Goal: Find specific page/section: Find specific page/section

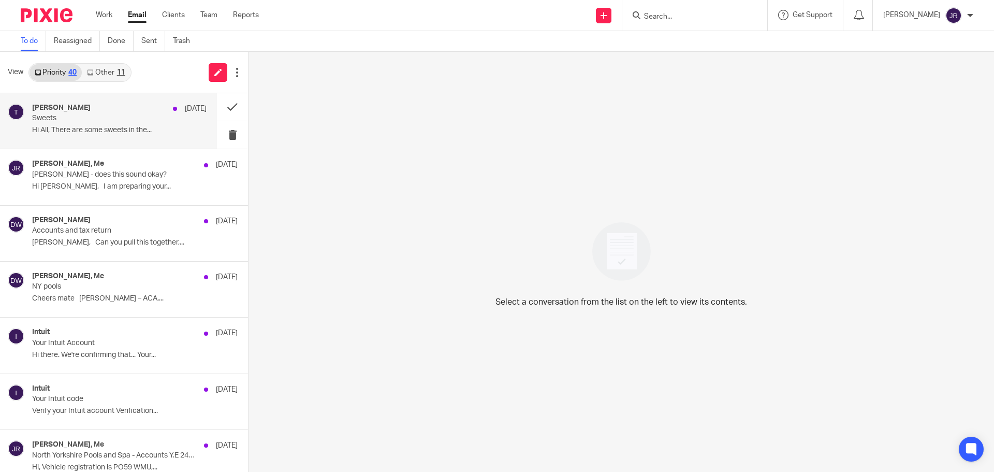
click at [136, 131] on p "Hi All, There are some sweets in the..." at bounding box center [119, 130] width 175 height 9
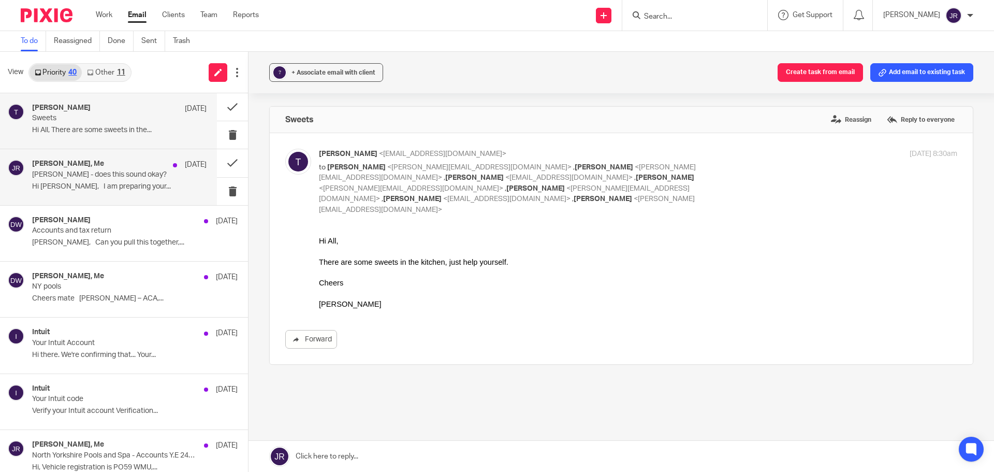
click at [135, 188] on p "Hi Amanda, I am preparing your..." at bounding box center [119, 186] width 175 height 9
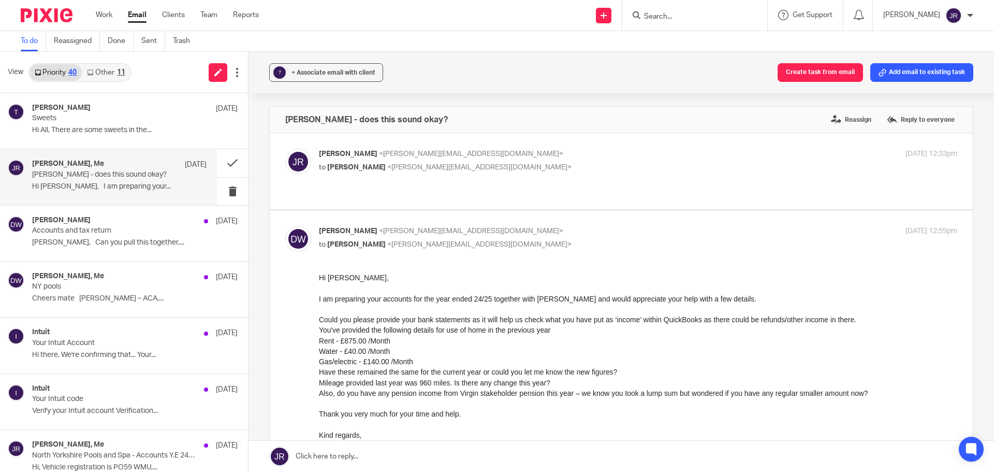
click at [719, 18] on input "Search" at bounding box center [689, 16] width 93 height 9
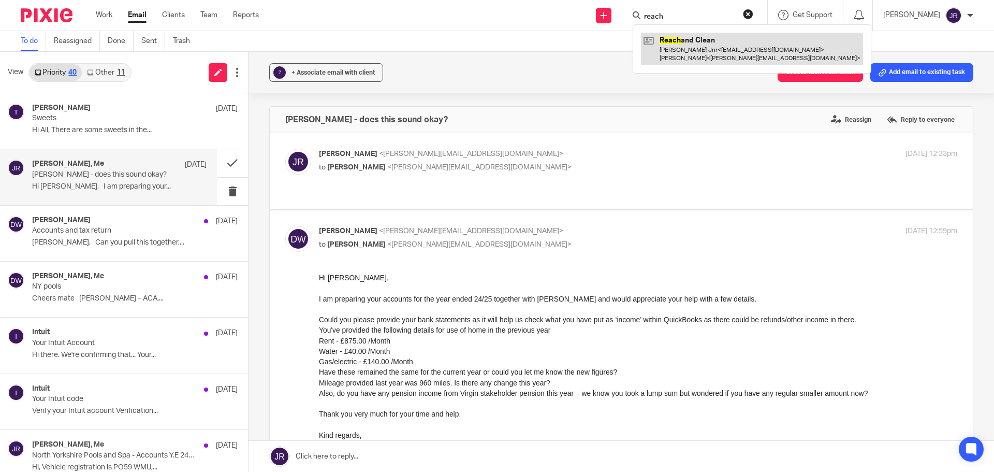
type input "reach"
click at [740, 53] on link at bounding box center [752, 49] width 222 height 32
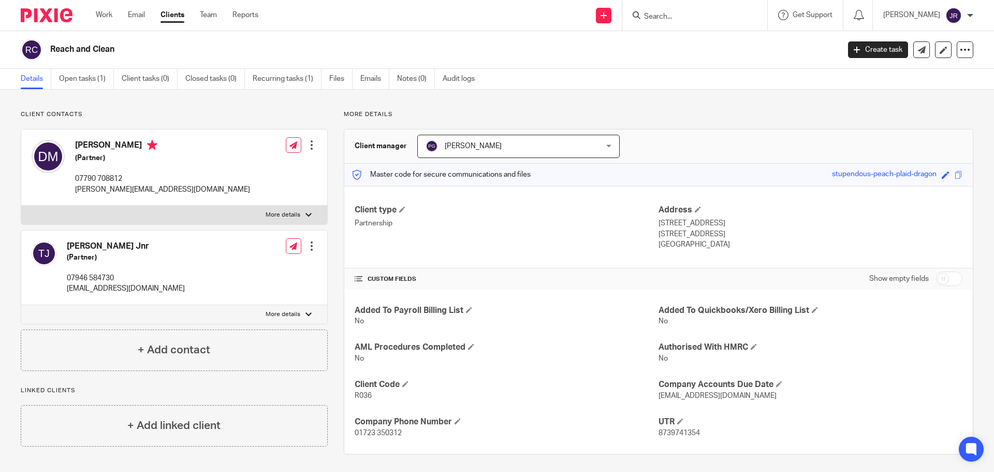
click at [714, 10] on form at bounding box center [698, 15] width 110 height 13
click at [710, 17] on input "Search" at bounding box center [689, 16] width 93 height 9
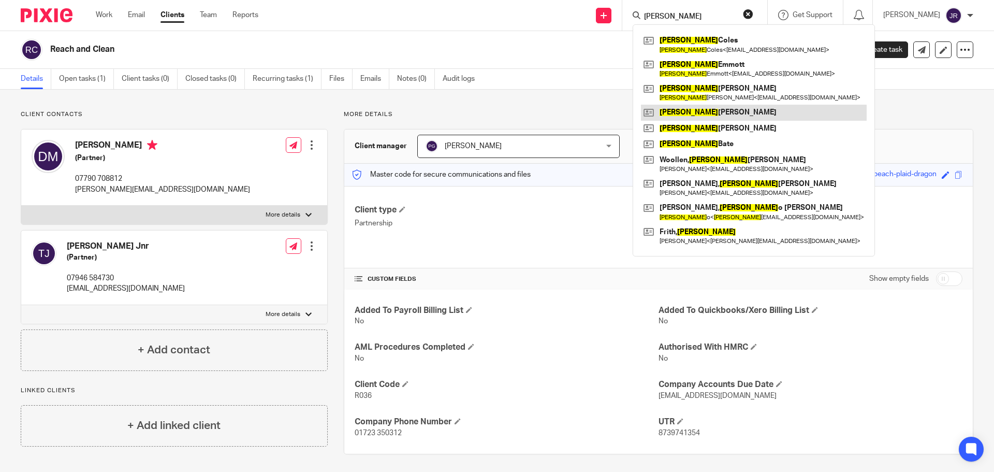
type input "[PERSON_NAME]"
click at [763, 113] on link at bounding box center [754, 113] width 226 height 16
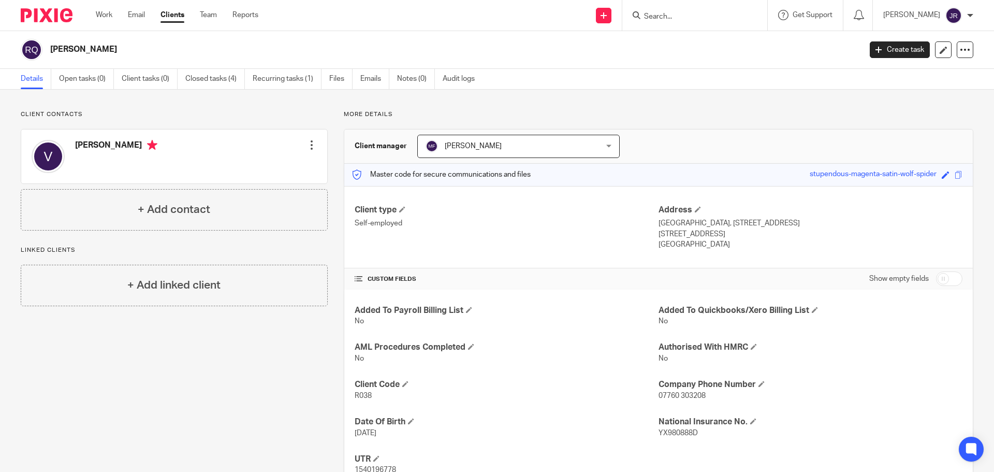
click at [736, 12] on input "Search" at bounding box center [689, 16] width 93 height 9
type input "roseham"
click at [724, 51] on link at bounding box center [728, 45] width 175 height 24
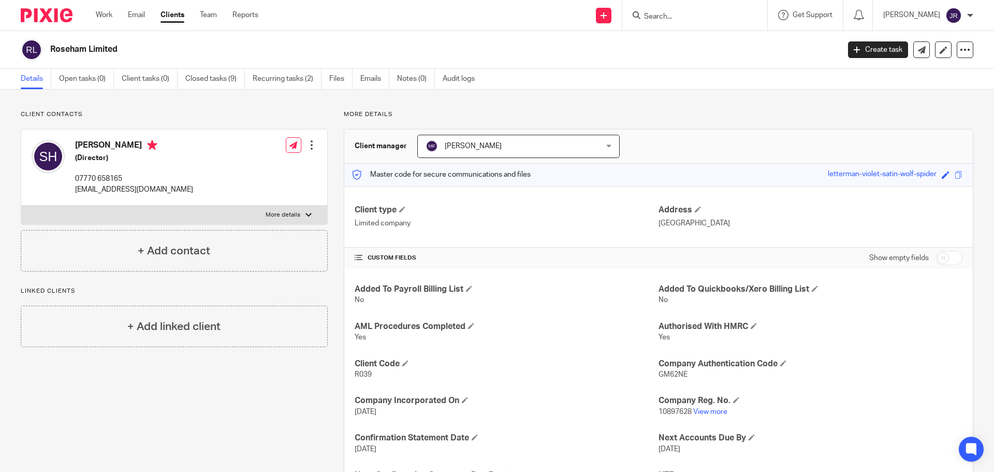
click at [697, 20] on input "Search" at bounding box center [689, 16] width 93 height 9
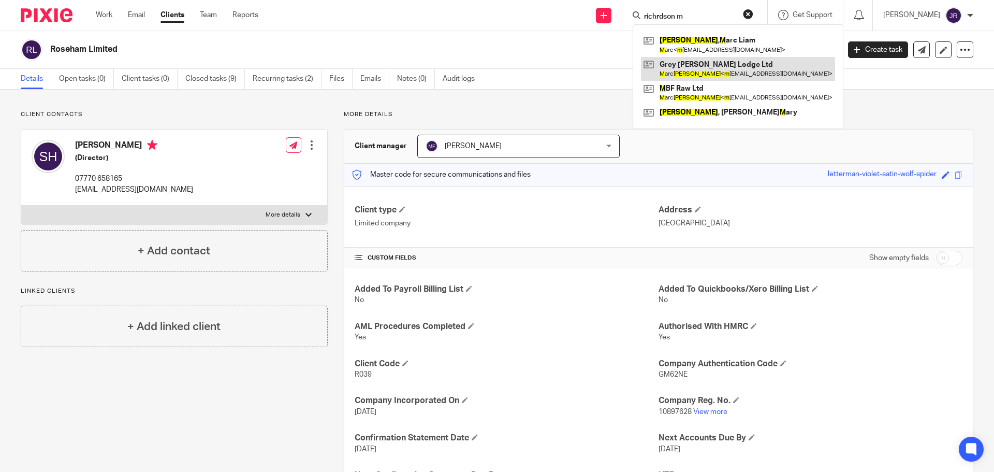
type input "richrdson m"
click at [754, 57] on link at bounding box center [738, 69] width 194 height 24
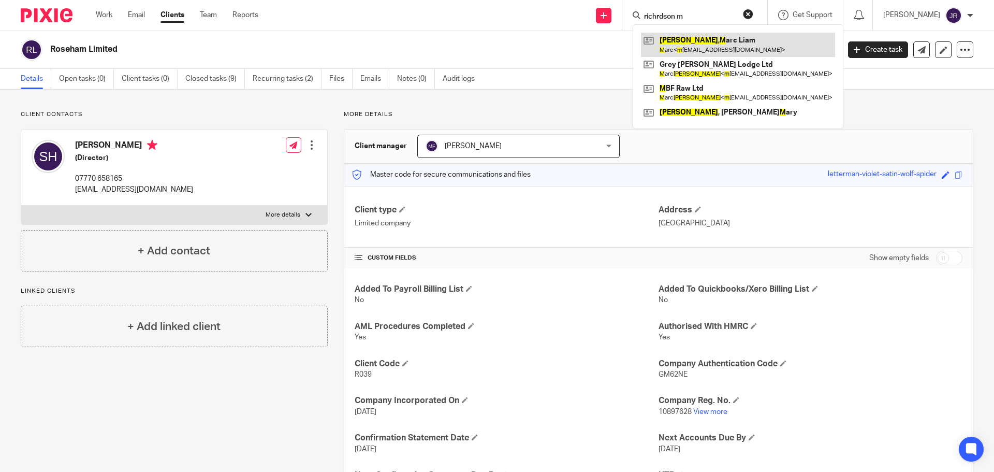
click at [753, 49] on link at bounding box center [738, 45] width 194 height 24
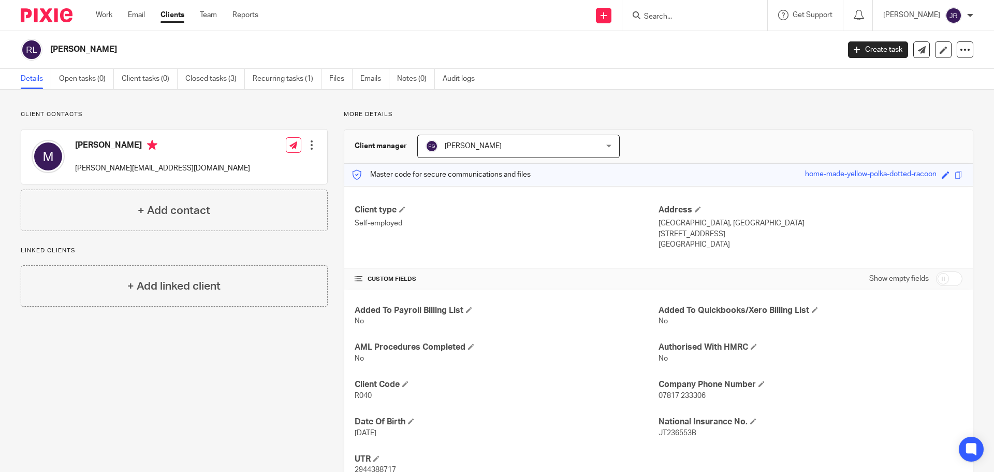
click at [737, 16] on input "Search" at bounding box center [689, 16] width 93 height 9
type input "rom"
click at [776, 47] on link at bounding box center [740, 45] width 198 height 24
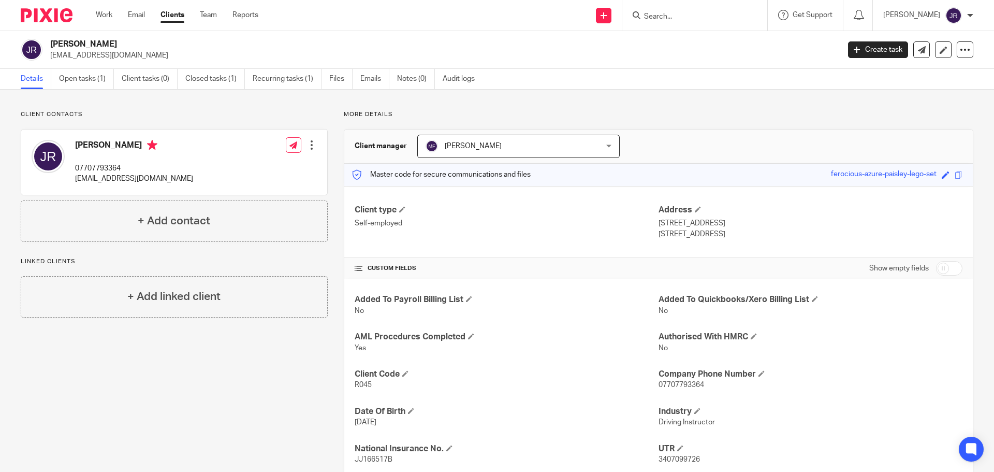
click at [698, 18] on input "Search" at bounding box center [689, 16] width 93 height 9
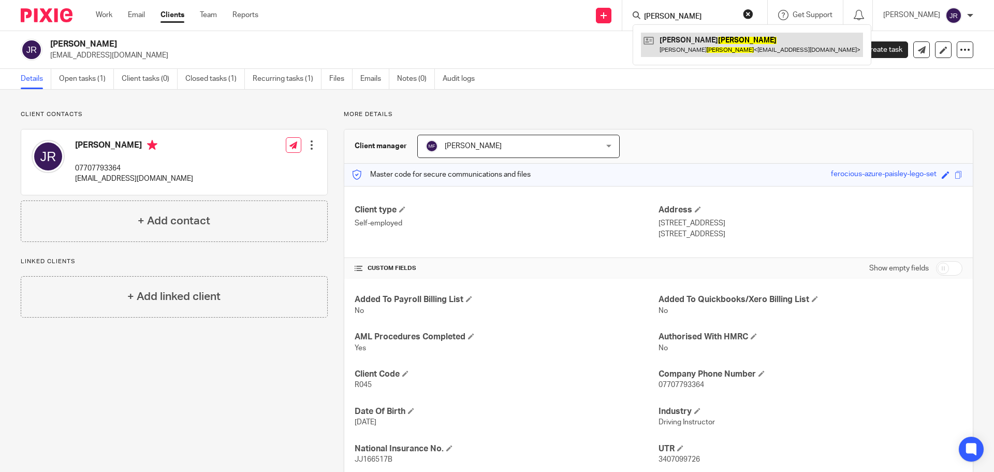
type input "robson"
click at [784, 49] on link at bounding box center [752, 45] width 222 height 24
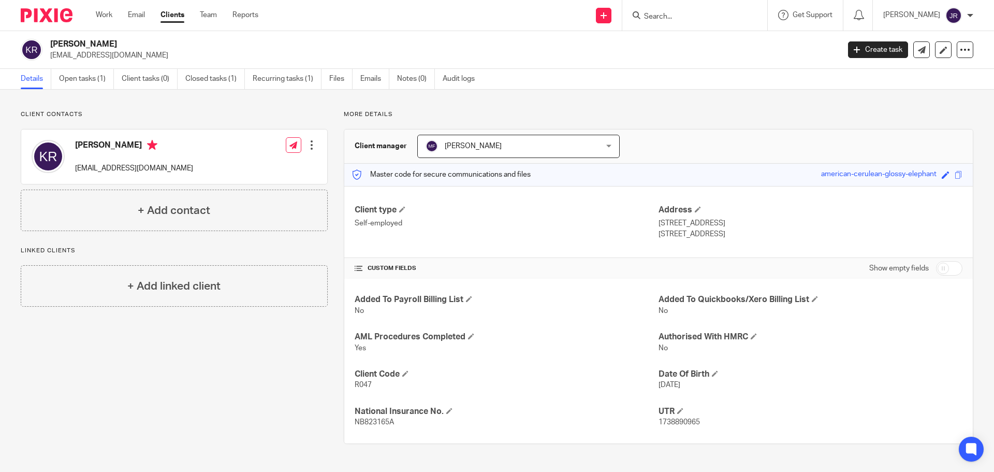
drag, startPoint x: 714, startPoint y: 21, endPoint x: 719, endPoint y: 21, distance: 5.2
click at [715, 21] on input "Search" at bounding box center [689, 16] width 93 height 9
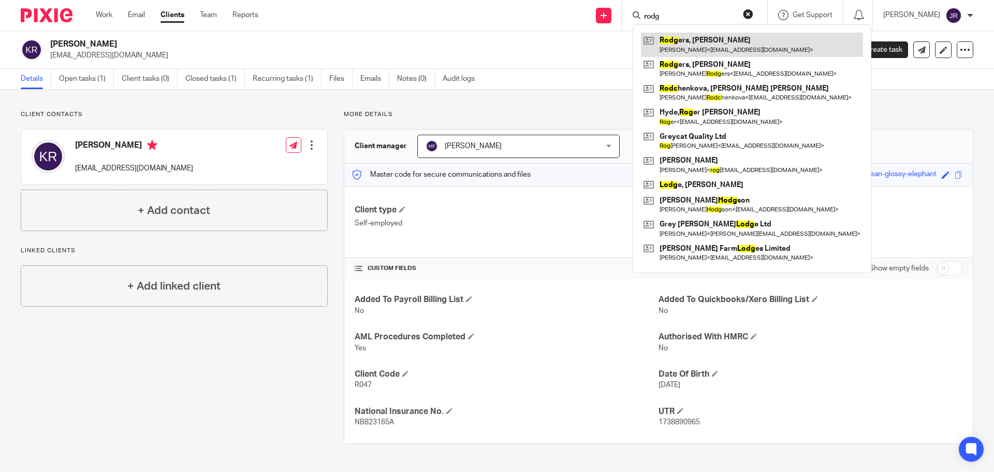
type input "rodg"
click at [733, 41] on link at bounding box center [752, 45] width 222 height 24
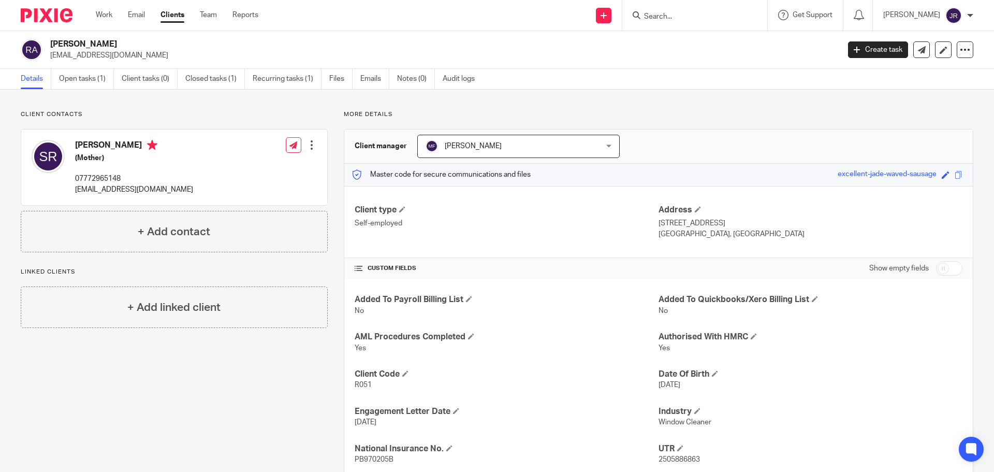
click at [711, 10] on form at bounding box center [698, 15] width 110 height 13
click at [709, 15] on input "Search" at bounding box center [689, 16] width 93 height 9
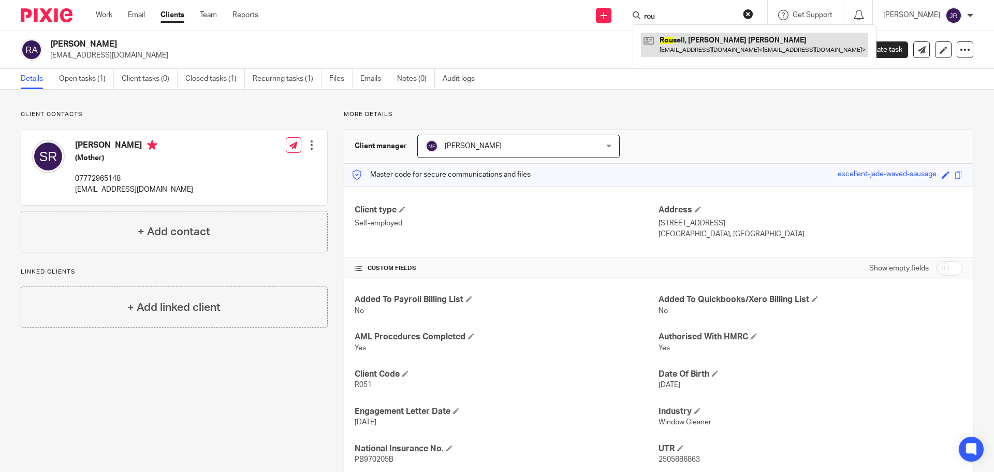
type input "rou"
click at [708, 42] on link at bounding box center [754, 45] width 227 height 24
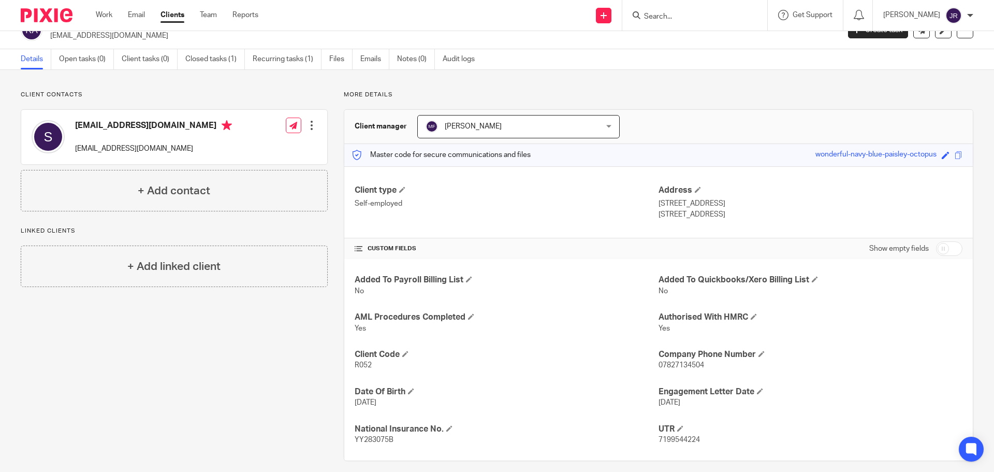
scroll to position [30, 0]
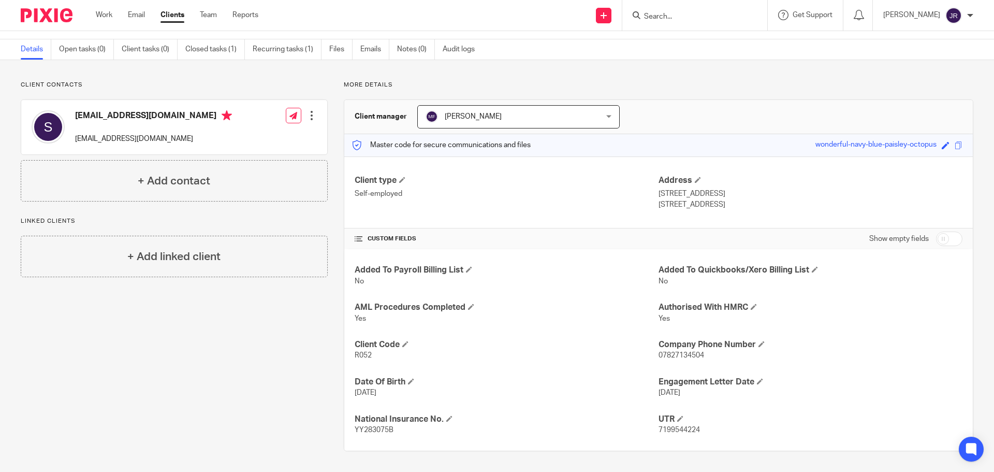
click at [711, 16] on input "Search" at bounding box center [689, 16] width 93 height 9
type input "ryeda"
click at [759, 42] on link at bounding box center [728, 45] width 175 height 24
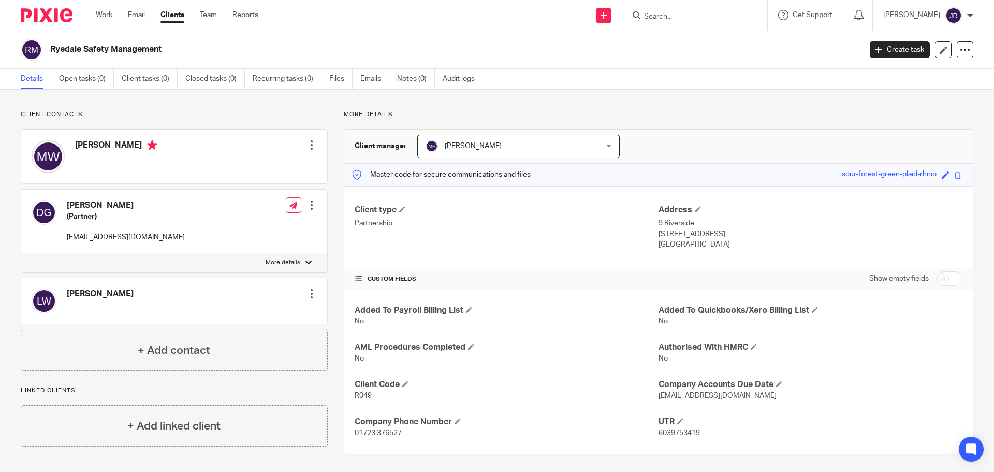
click at [711, 16] on input "Search" at bounding box center [689, 16] width 93 height 9
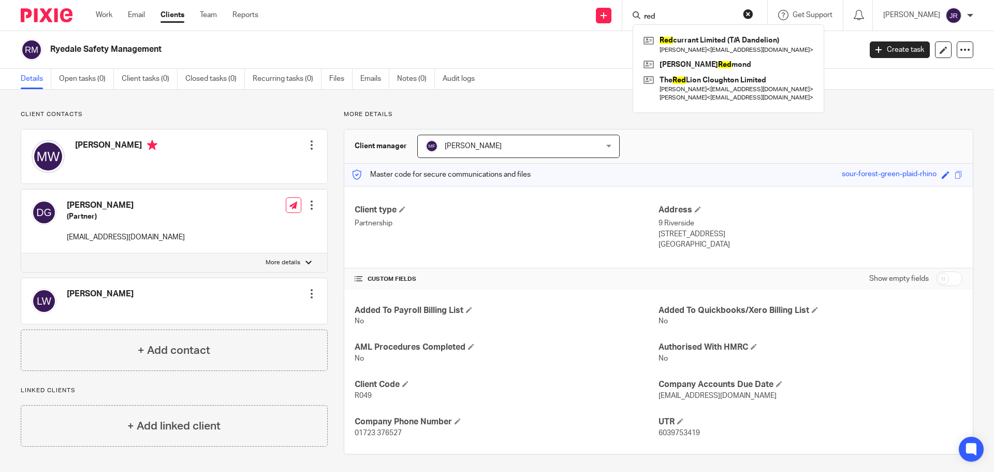
type input "red"
click at [174, 19] on link "Clients" at bounding box center [173, 15] width 24 height 10
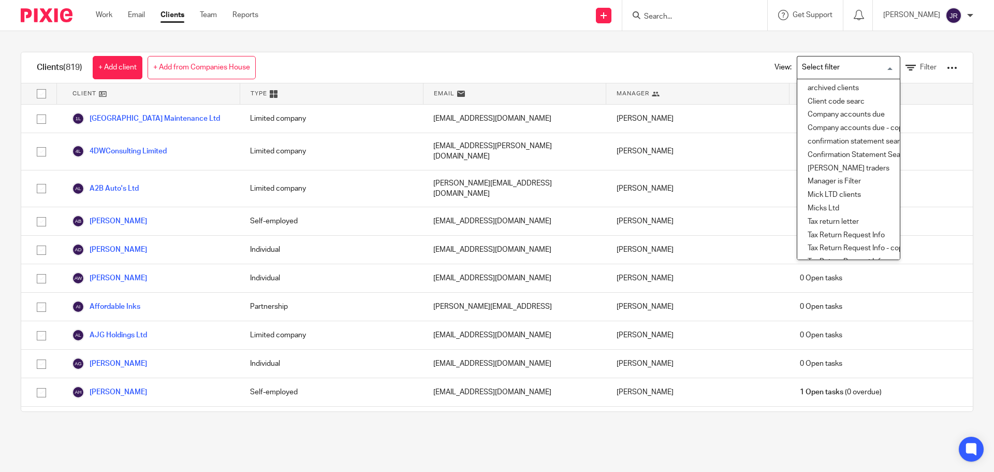
click at [834, 70] on input "Search for option" at bounding box center [847, 68] width 96 height 18
click at [833, 94] on li "archived clients" at bounding box center [849, 88] width 103 height 13
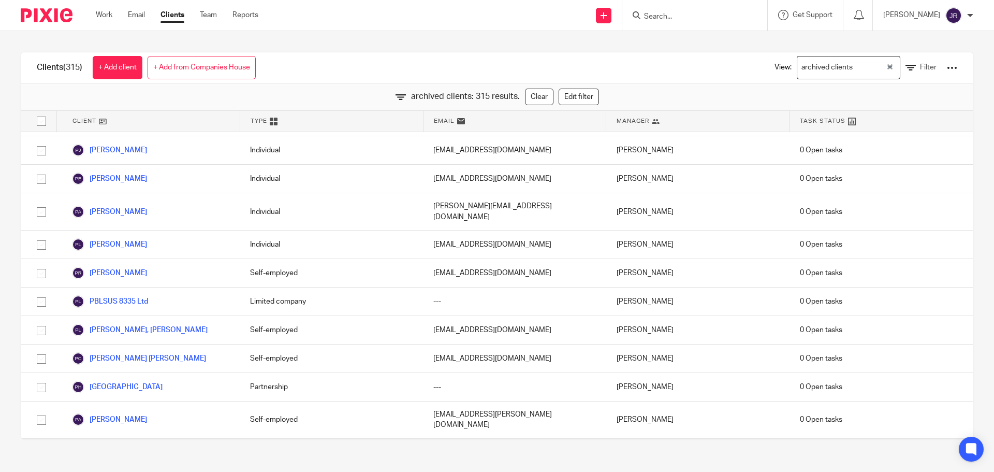
scroll to position [6733, 0]
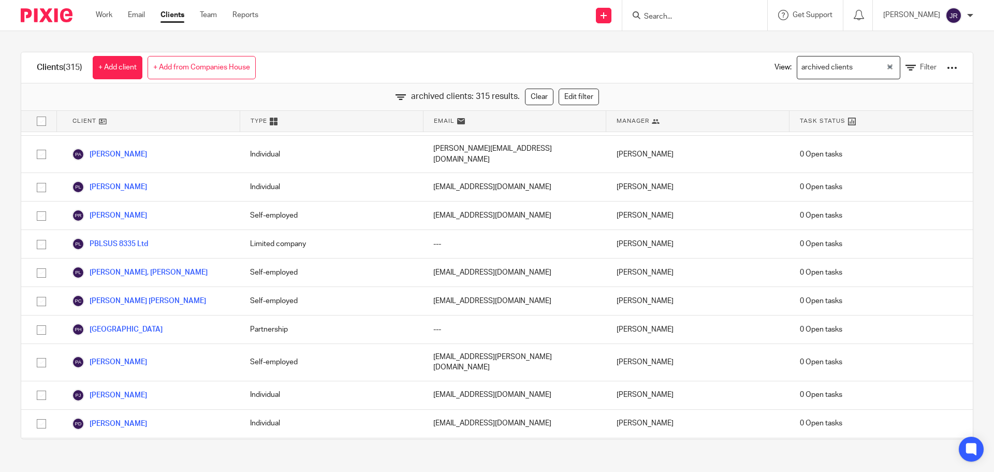
click at [698, 16] on input "Search" at bounding box center [689, 16] width 93 height 9
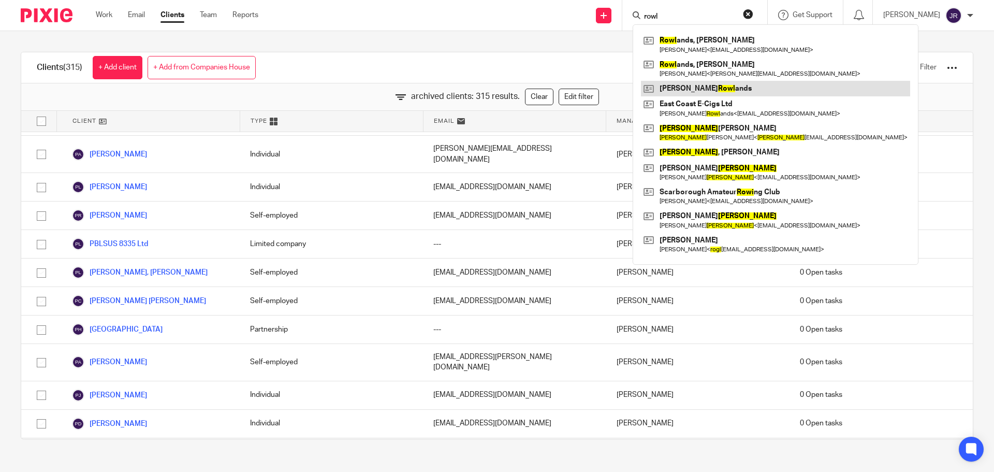
type input "rowl"
click at [721, 88] on link at bounding box center [775, 89] width 269 height 16
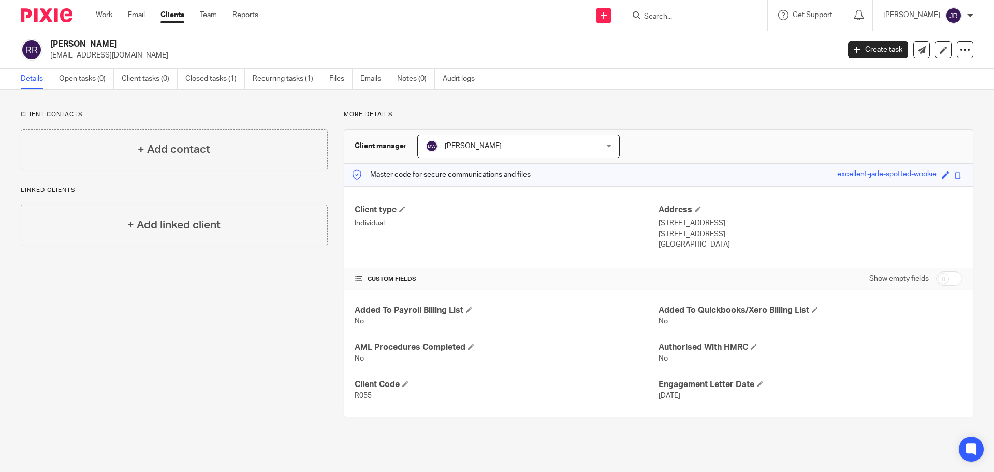
click at [708, 19] on input "Search" at bounding box center [689, 16] width 93 height 9
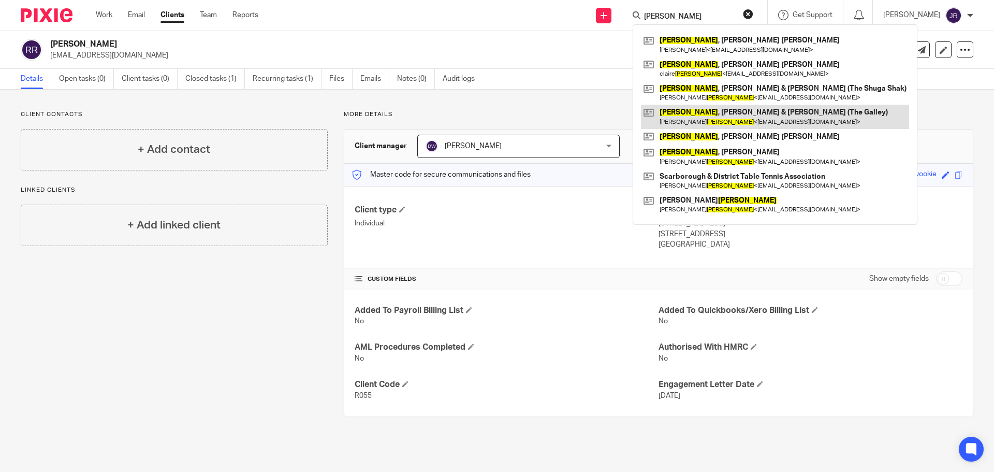
type input "robinson"
click at [767, 110] on link at bounding box center [775, 117] width 268 height 24
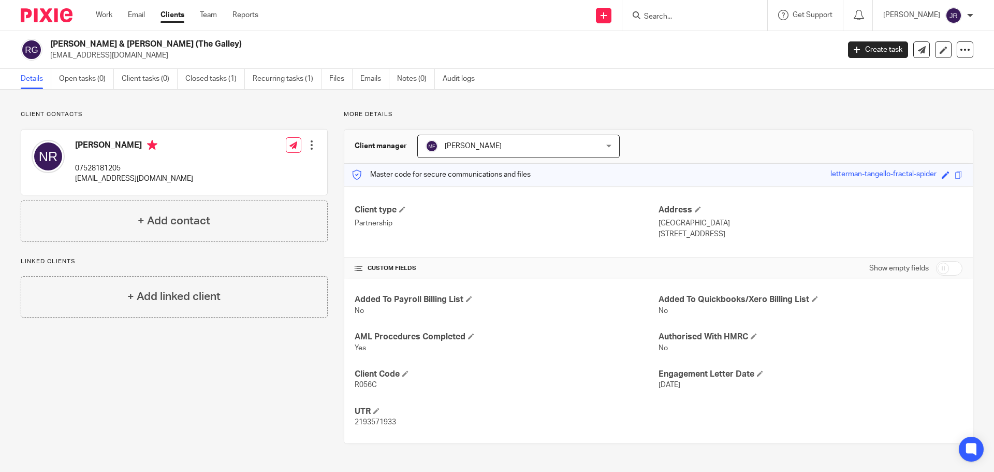
click at [724, 17] on input "Search" at bounding box center [689, 16] width 93 height 9
click at [711, 21] on input "Search" at bounding box center [689, 16] width 93 height 9
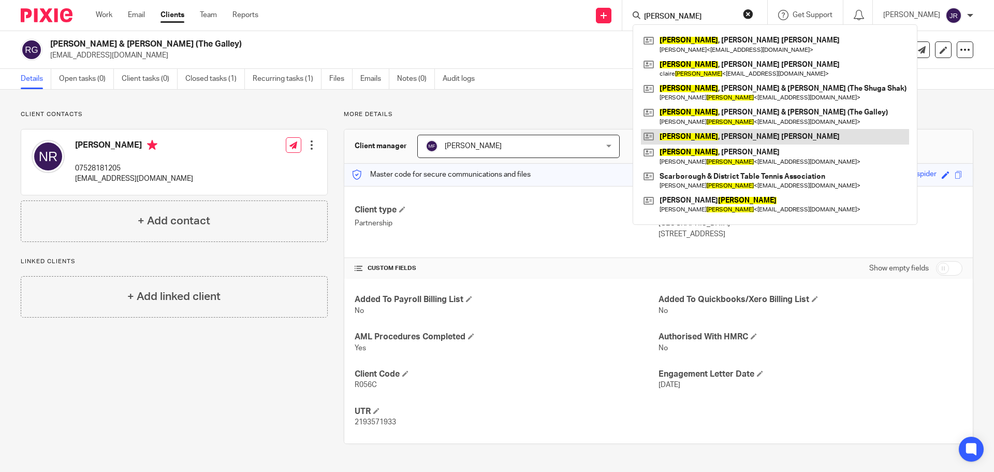
type input "robinson"
click at [753, 136] on link at bounding box center [775, 137] width 268 height 16
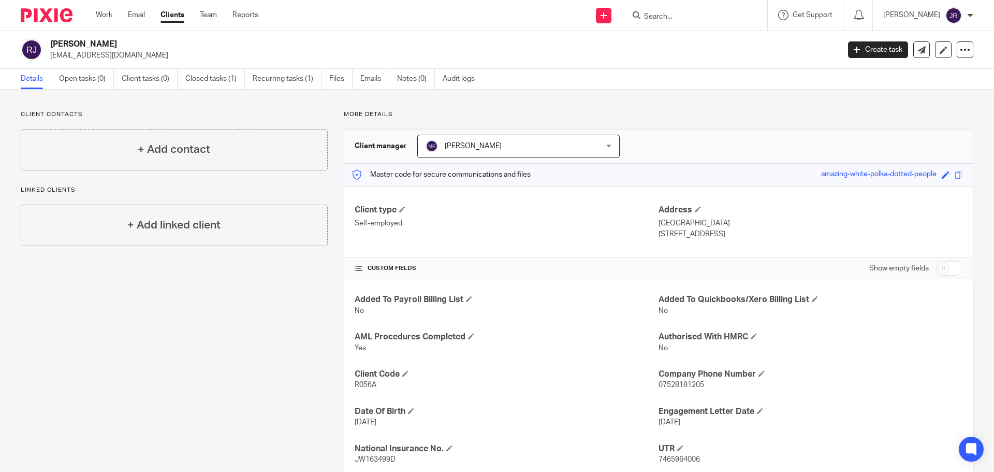
click at [707, 22] on div at bounding box center [695, 15] width 145 height 31
click at [707, 19] on input "Search" at bounding box center [689, 16] width 93 height 9
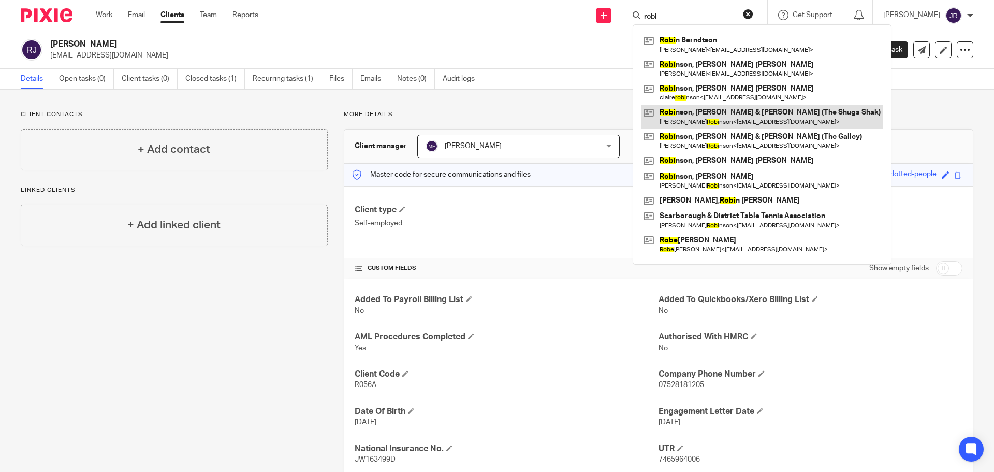
type input "robi"
click at [780, 115] on link at bounding box center [762, 117] width 242 height 24
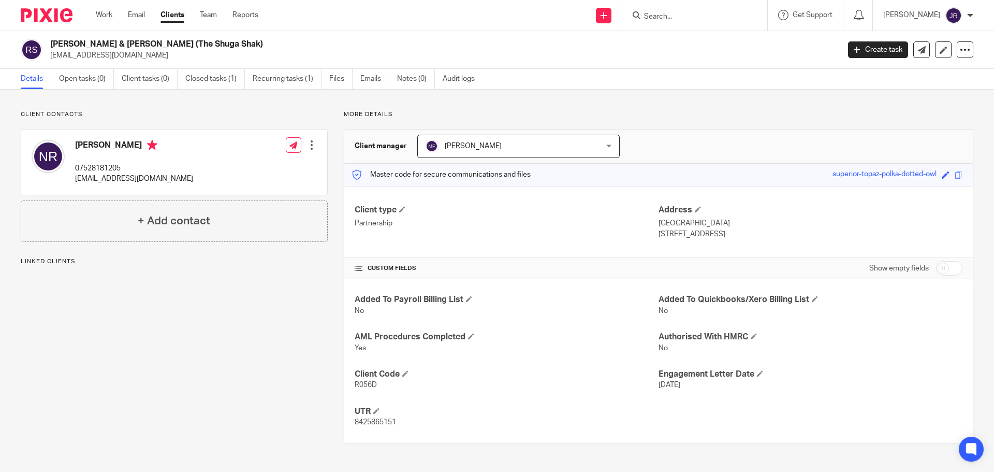
click at [722, 17] on input "Search" at bounding box center [689, 16] width 93 height 9
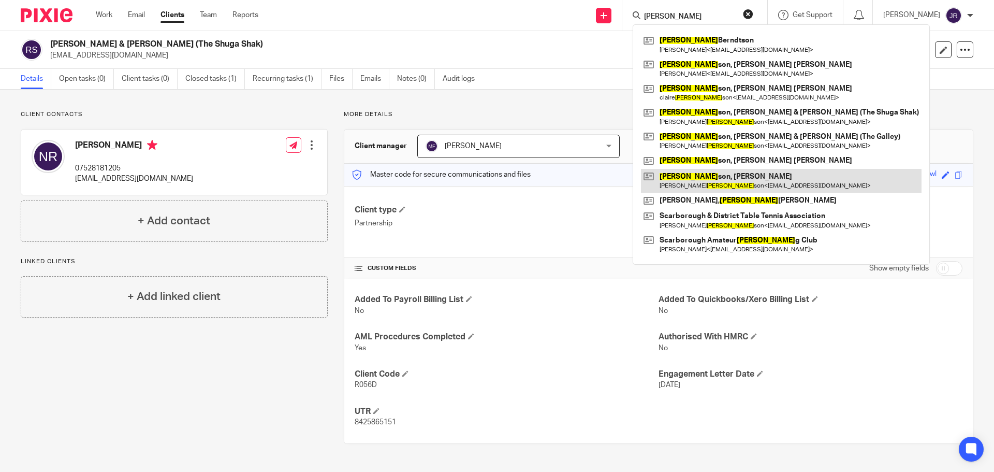
type input "[PERSON_NAME]"
click at [748, 175] on link at bounding box center [781, 181] width 281 height 24
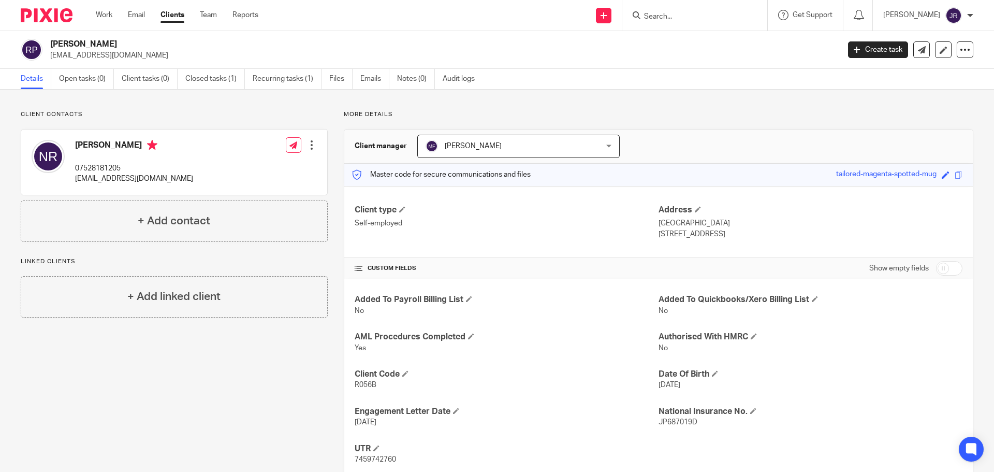
click at [719, 11] on form at bounding box center [698, 15] width 110 height 13
click at [718, 18] on input "Search" at bounding box center [689, 16] width 93 height 9
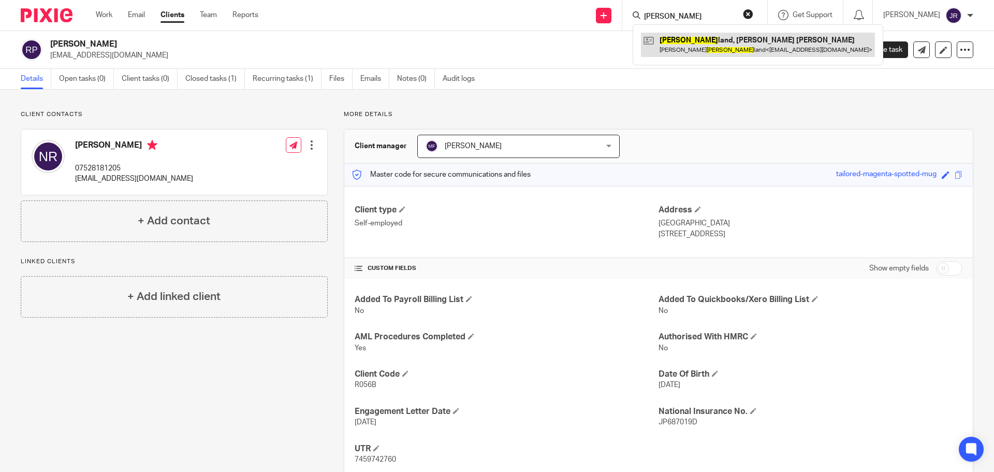
type input "rud"
click at [748, 39] on link at bounding box center [758, 45] width 234 height 24
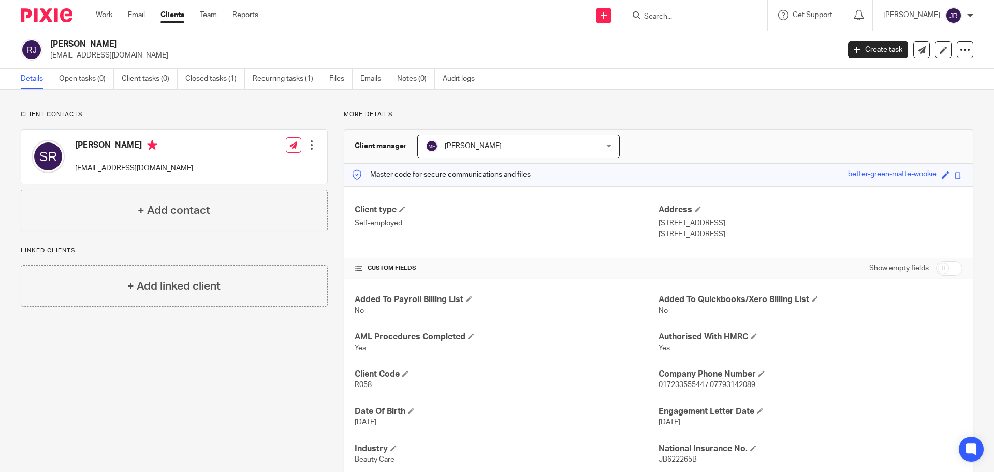
click at [701, 25] on div at bounding box center [695, 15] width 145 height 31
click at [706, 17] on input "Search" at bounding box center [689, 16] width 93 height 9
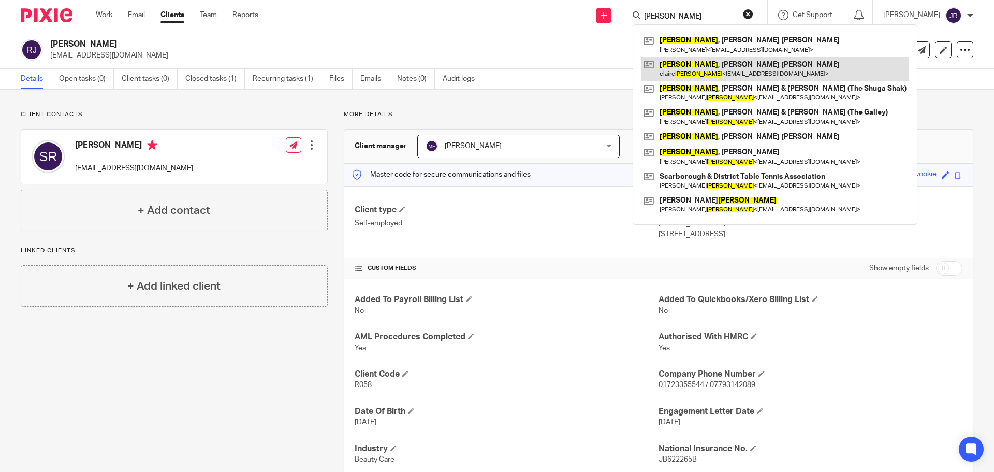
type input "robinson"
click at [771, 62] on link at bounding box center [775, 69] width 268 height 24
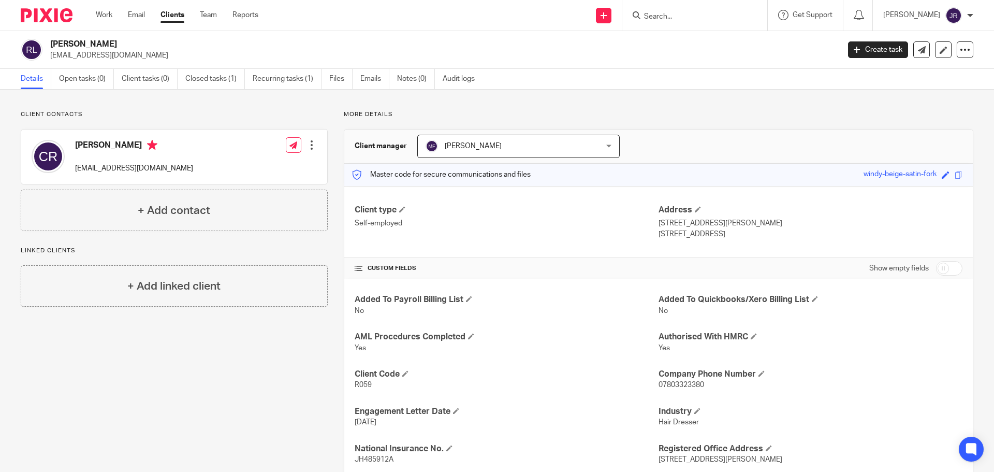
click at [684, 17] on input "Search" at bounding box center [689, 16] width 93 height 9
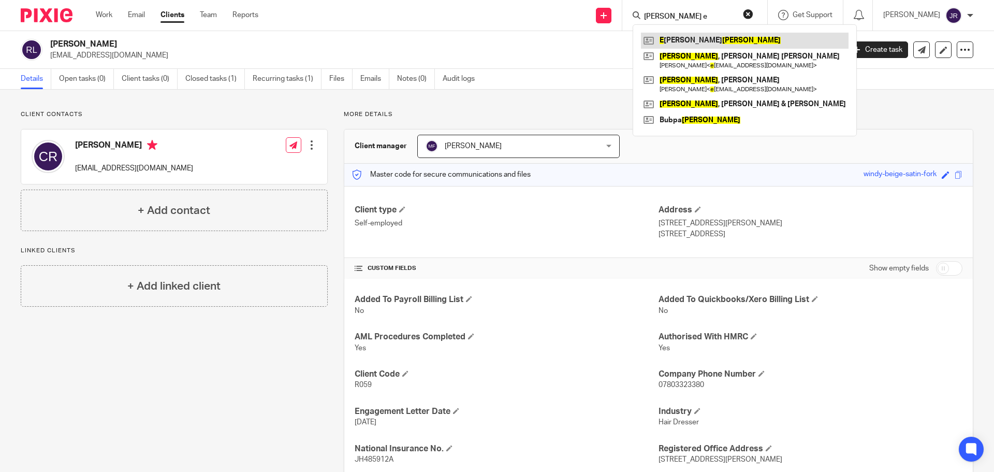
type input "[PERSON_NAME] e"
click at [726, 40] on link at bounding box center [745, 41] width 208 height 16
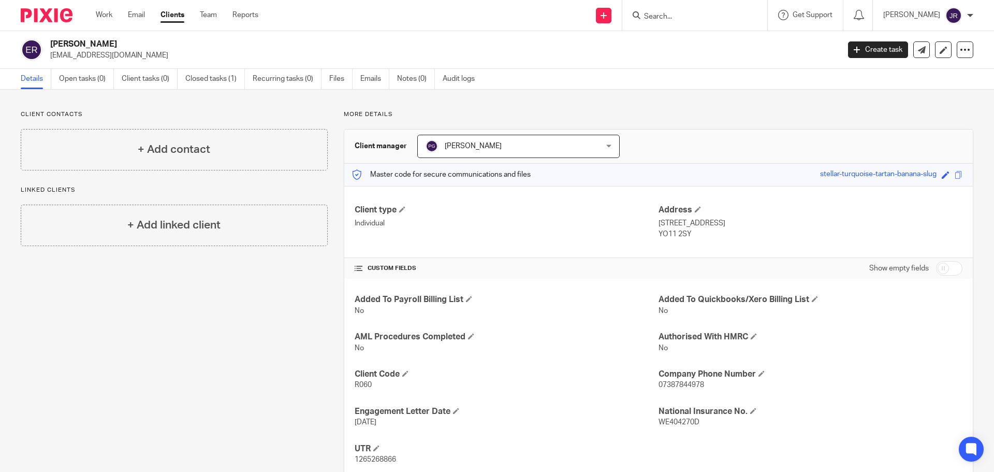
click at [703, 19] on input "Search" at bounding box center [689, 16] width 93 height 9
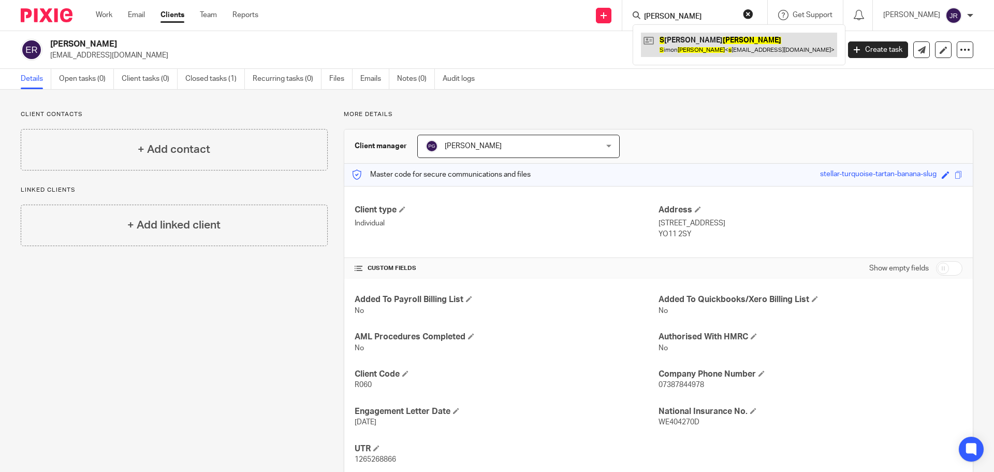
type input "rowe s"
click at [731, 46] on link at bounding box center [739, 45] width 196 height 24
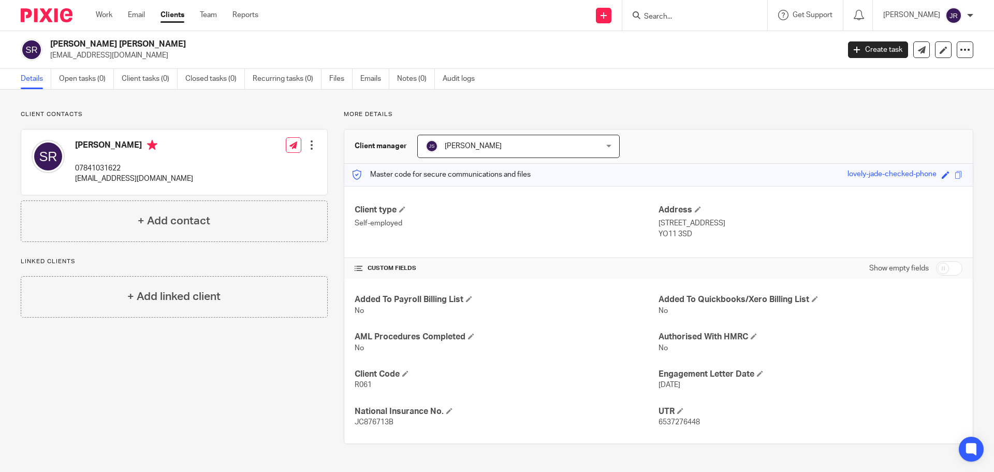
click at [730, 15] on input "Search" at bounding box center [689, 16] width 93 height 9
click at [713, 19] on input "Search" at bounding box center [689, 16] width 93 height 9
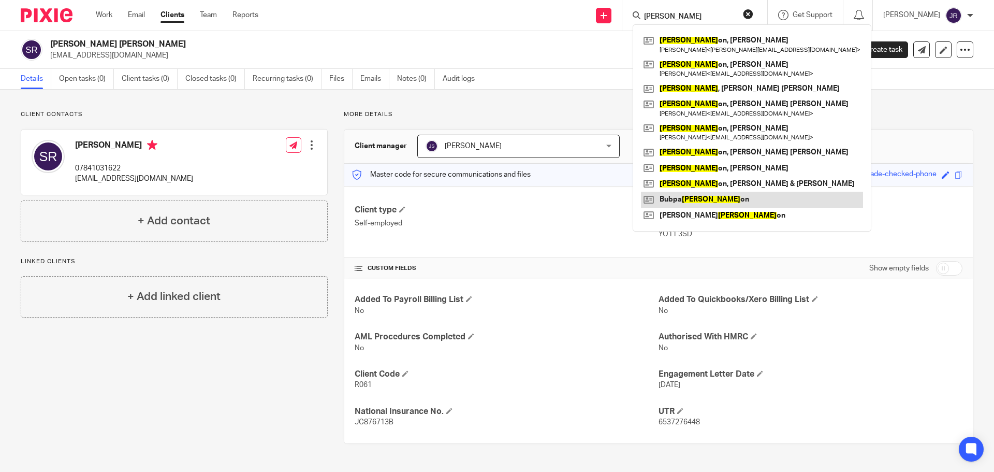
type input "[PERSON_NAME]"
click at [732, 201] on link at bounding box center [752, 200] width 222 height 16
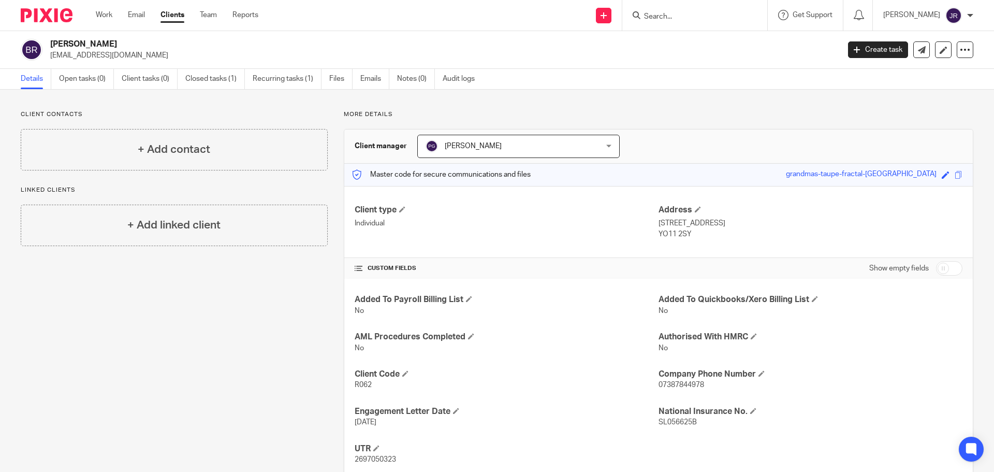
click at [729, 15] on input "Search" at bounding box center [689, 16] width 93 height 9
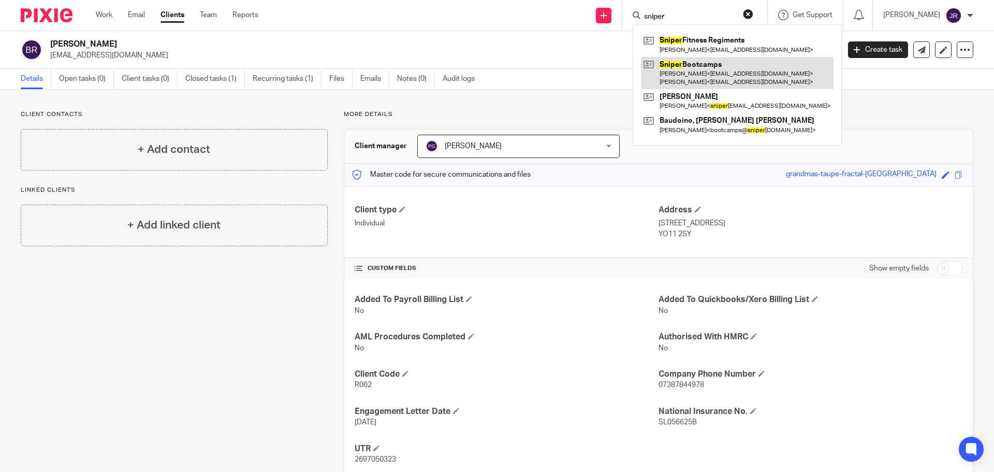
type input "sniper"
click at [748, 75] on link at bounding box center [737, 73] width 193 height 32
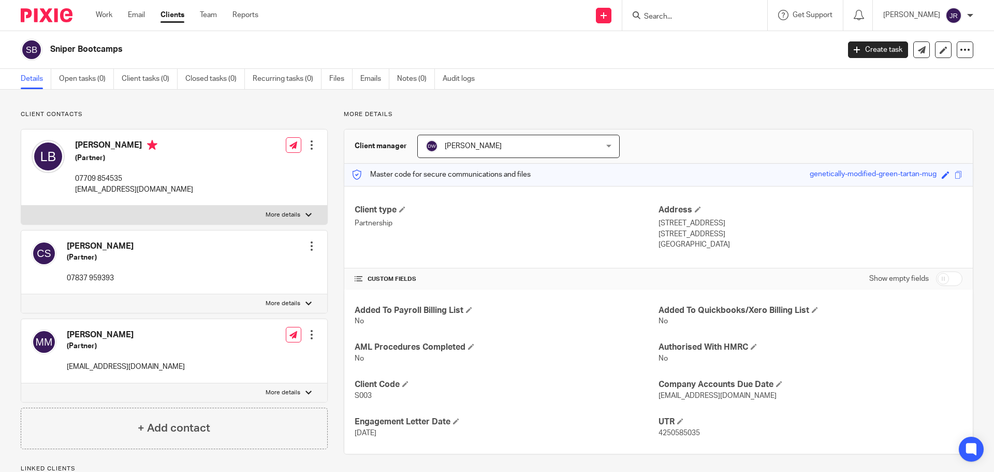
click at [698, 15] on input "Search" at bounding box center [689, 16] width 93 height 9
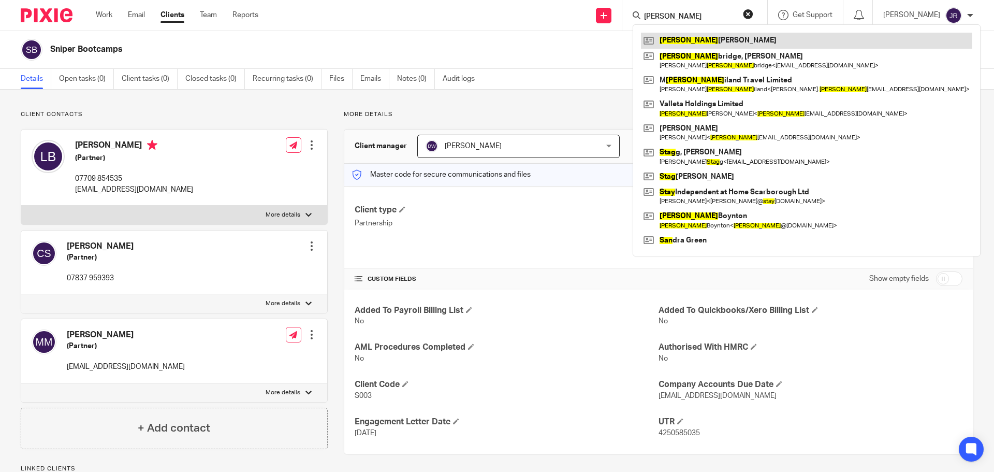
type input "[PERSON_NAME]"
click at [729, 41] on link at bounding box center [806, 41] width 331 height 16
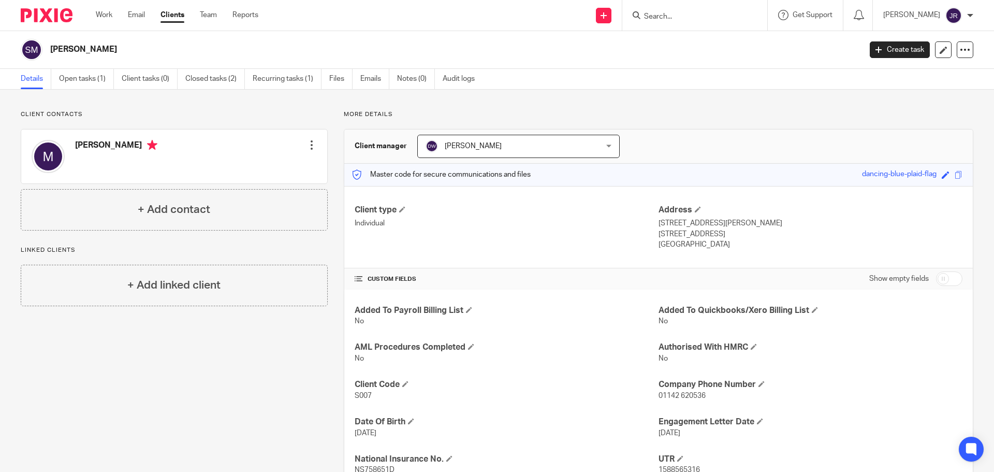
click at [702, 21] on form at bounding box center [698, 15] width 110 height 13
drag, startPoint x: 652, startPoint y: 101, endPoint x: 682, endPoint y: 60, distance: 51.2
click at [660, 91] on div "Client contacts [PERSON_NAME] Edit contact Create client from contact Export da…" at bounding box center [497, 301] width 994 height 423
click at [708, 20] on input "Search" at bounding box center [689, 16] width 93 height 9
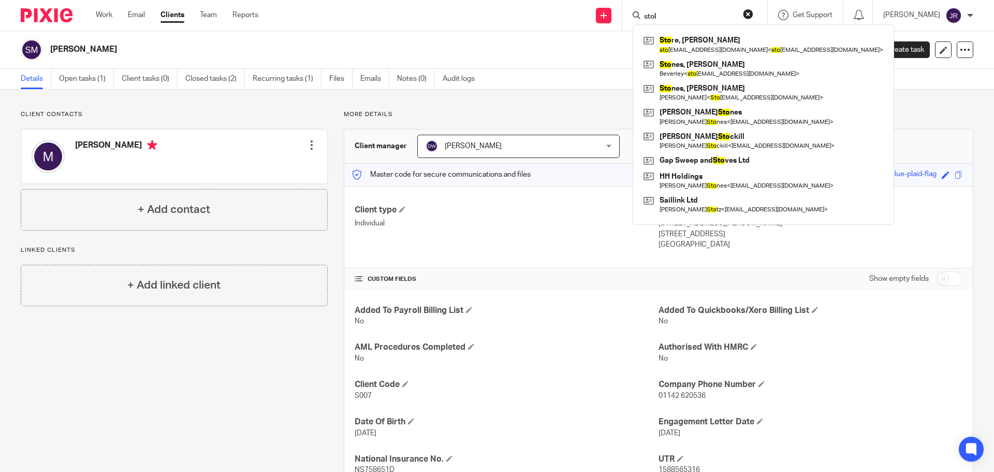
type input "stoll"
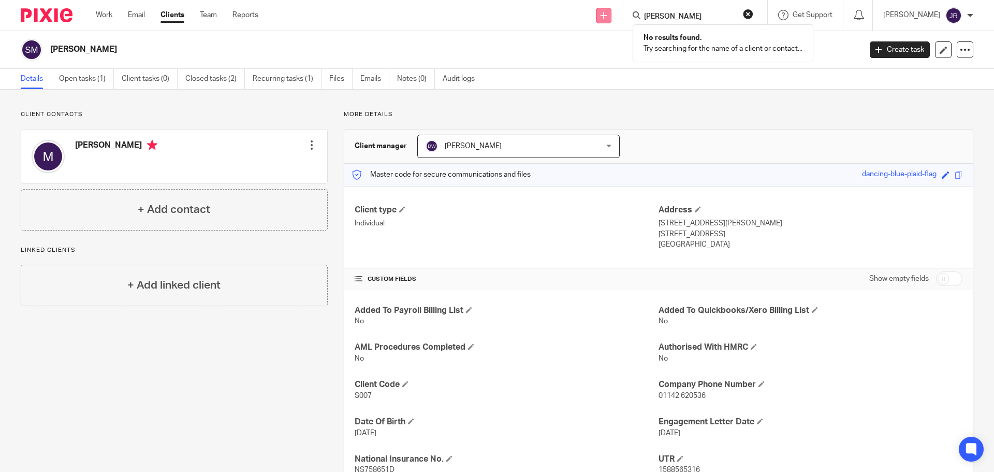
drag, startPoint x: 708, startPoint y: 20, endPoint x: 626, endPoint y: 21, distance: 82.4
click at [626, 21] on div "Send new email Create task Add client stoll No results found. Try searching for…" at bounding box center [634, 15] width 720 height 31
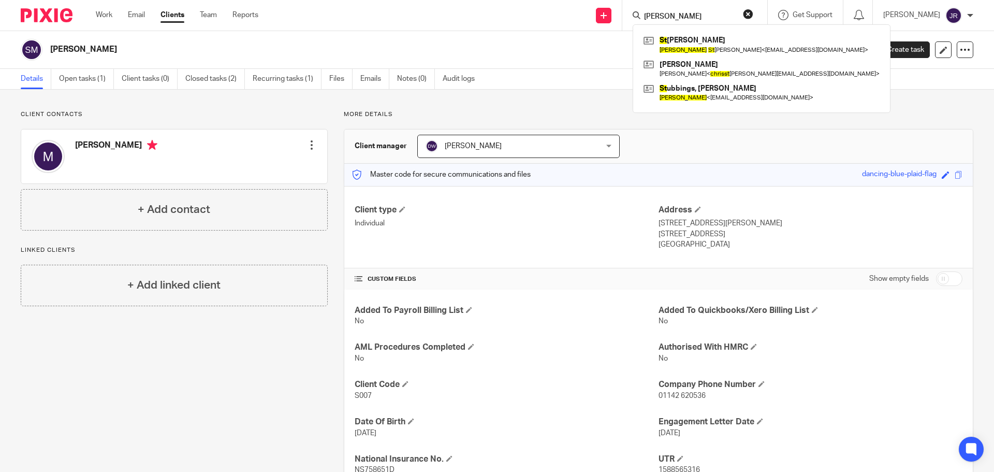
type input "chris st"
click at [178, 17] on link "Clients" at bounding box center [173, 15] width 24 height 10
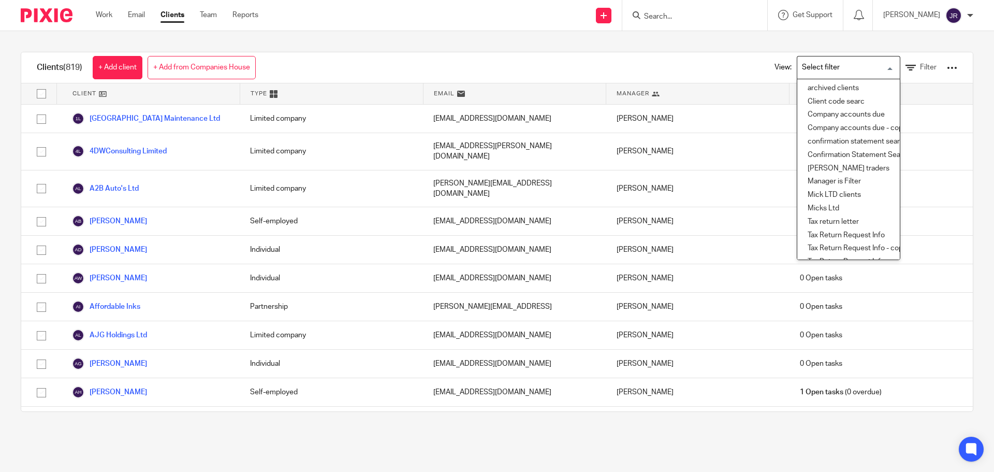
click at [838, 72] on input "Search for option" at bounding box center [847, 68] width 96 height 18
click at [829, 88] on li "archived clients" at bounding box center [849, 88] width 103 height 13
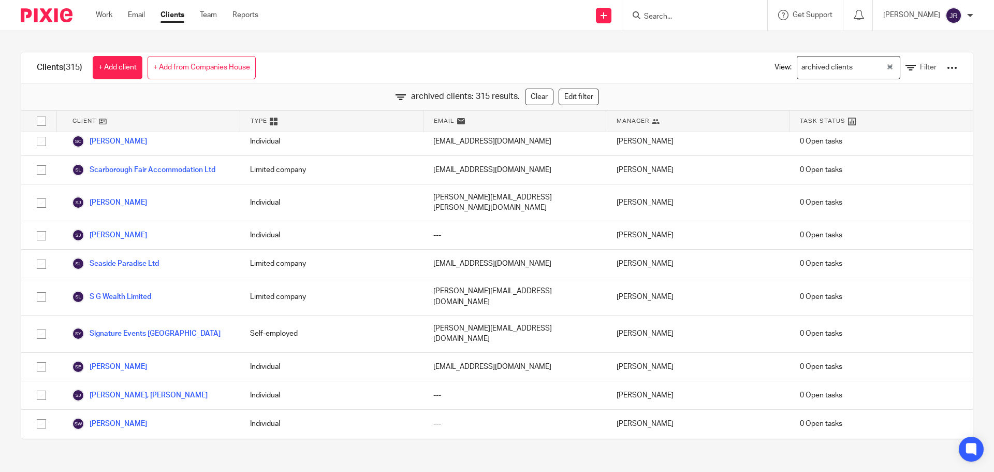
scroll to position [7717, 0]
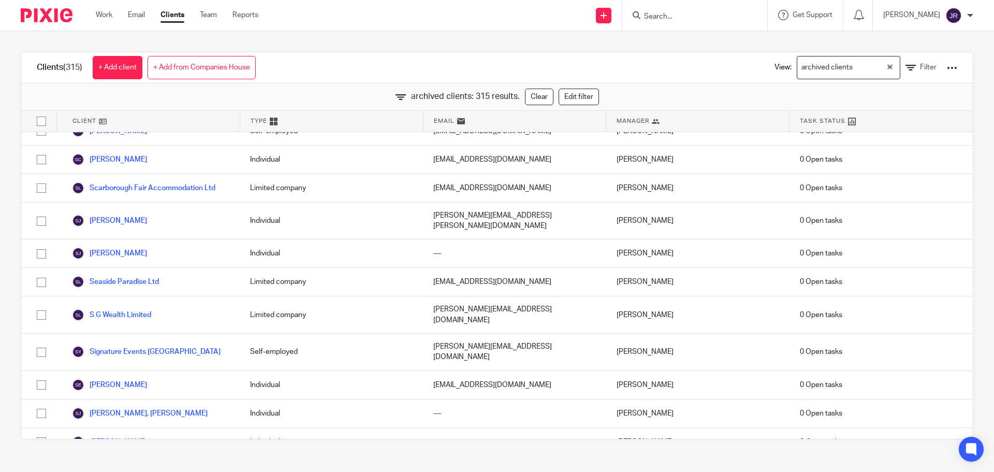
click at [724, 22] on div at bounding box center [695, 15] width 145 height 31
click at [695, 15] on input "Search" at bounding box center [689, 16] width 93 height 9
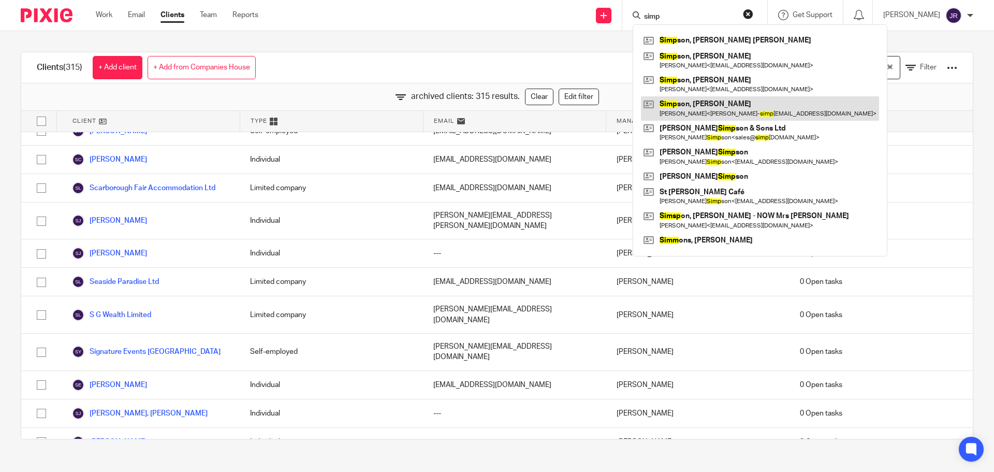
type input "simp"
click at [730, 106] on link at bounding box center [760, 108] width 238 height 24
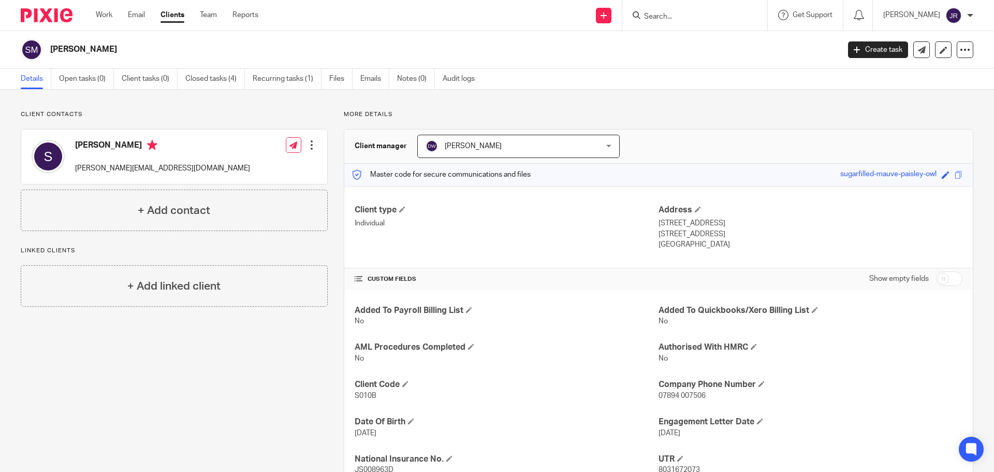
click at [675, 18] on input "Search" at bounding box center [689, 16] width 93 height 9
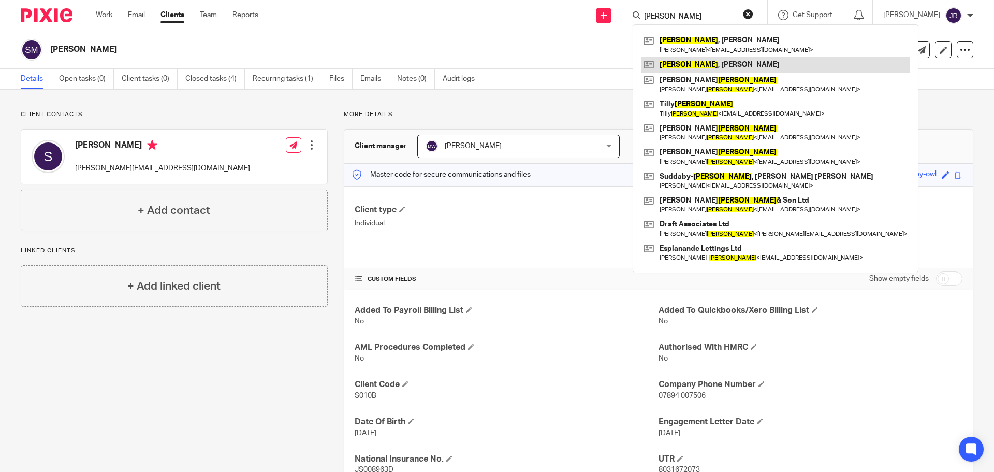
type input "[PERSON_NAME]"
click at [708, 70] on link at bounding box center [775, 65] width 269 height 16
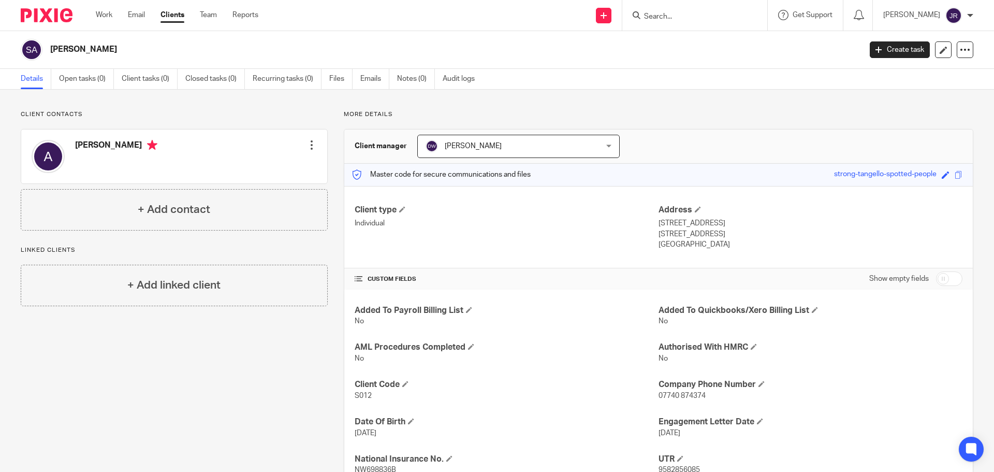
click at [714, 21] on input "Search" at bounding box center [689, 16] width 93 height 9
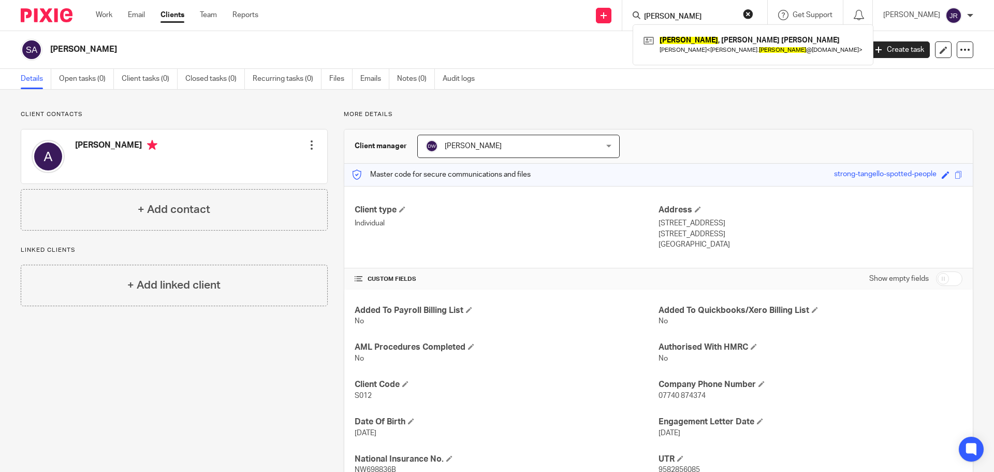
type input "[PERSON_NAME]"
click at [175, 17] on link "Clients" at bounding box center [173, 15] width 24 height 10
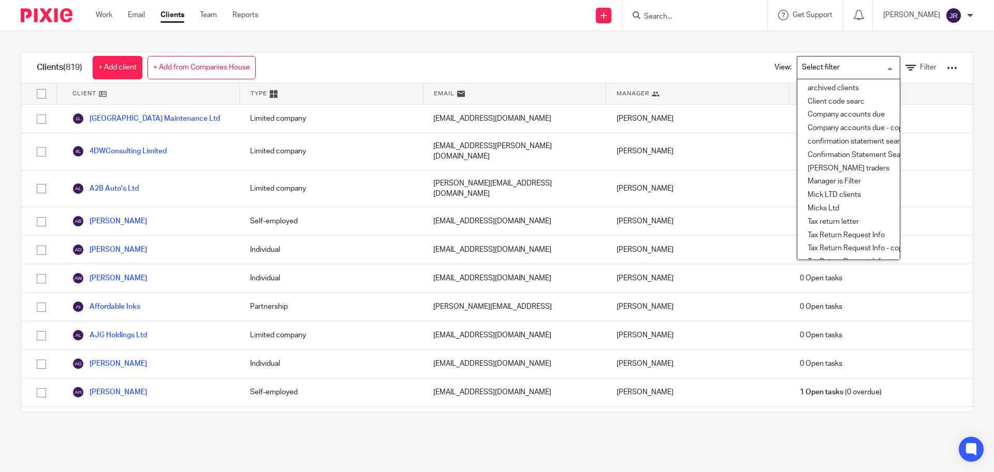
click at [805, 70] on input "Search for option" at bounding box center [847, 68] width 96 height 18
click at [814, 89] on li "archived clients" at bounding box center [849, 88] width 103 height 13
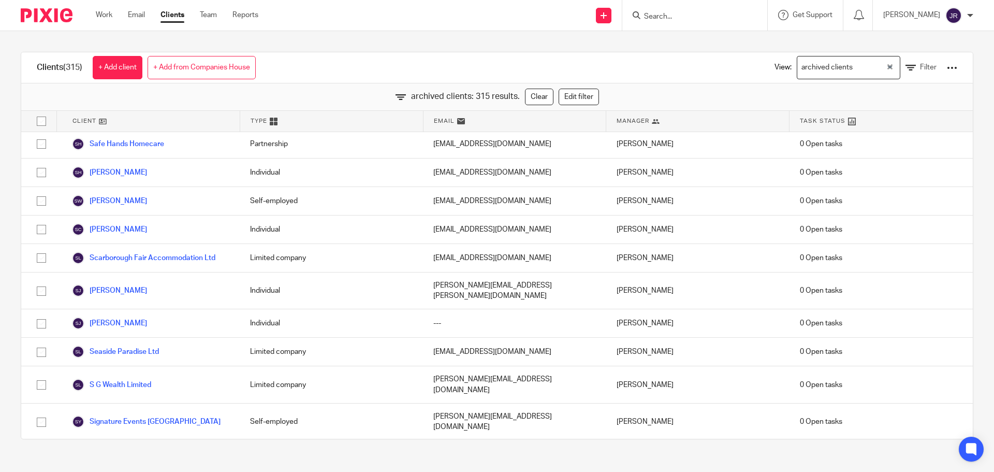
scroll to position [7666, 0]
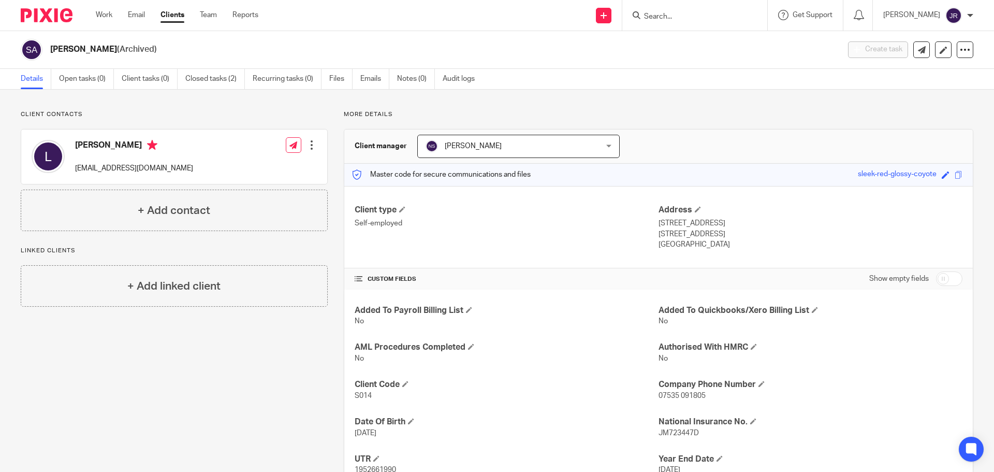
click at [679, 18] on input "Search" at bounding box center [689, 16] width 93 height 9
type input "skyes"
click at [742, 48] on link at bounding box center [728, 45] width 175 height 24
